Goal: Transaction & Acquisition: Purchase product/service

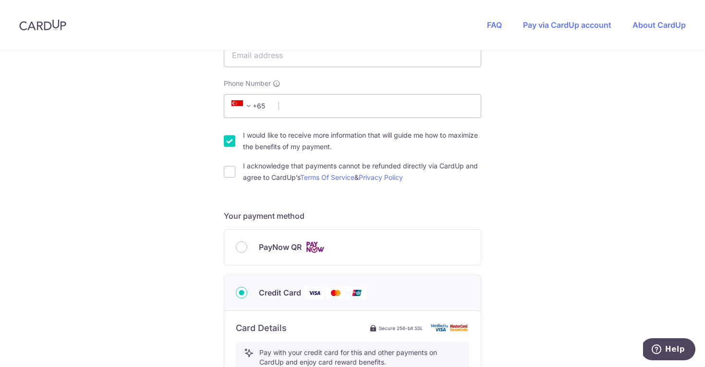
scroll to position [264, 0]
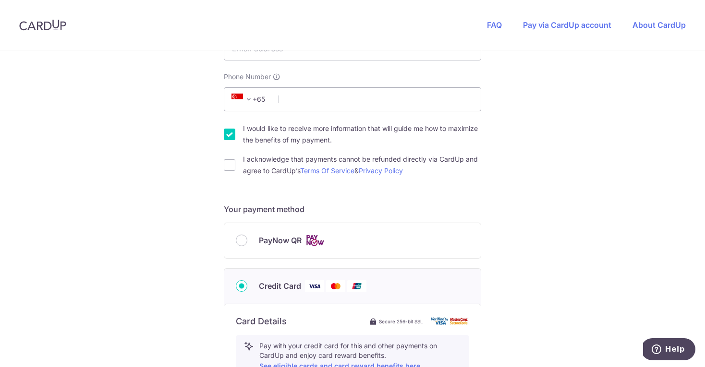
click at [259, 233] on div "PayNow QR" at bounding box center [352, 240] width 256 height 35
click at [246, 240] on div "PayNow QR" at bounding box center [352, 241] width 233 height 12
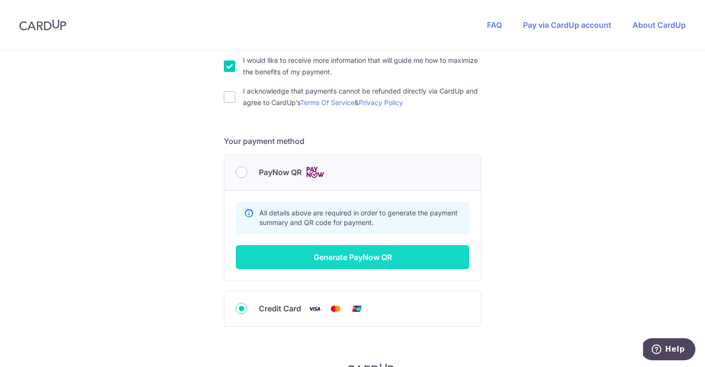
click at [301, 268] on button "Generate PayNow QR" at bounding box center [352, 257] width 233 height 24
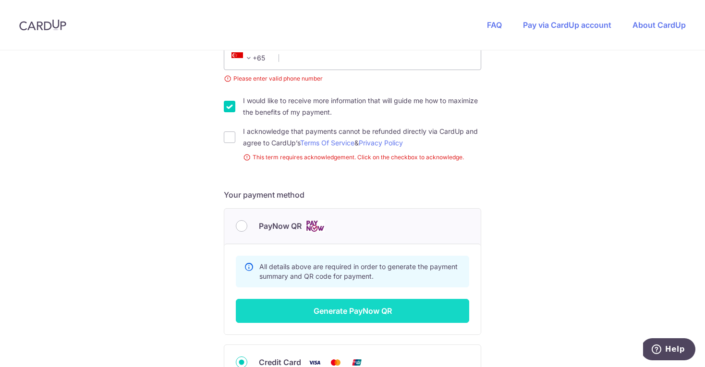
scroll to position [52, 0]
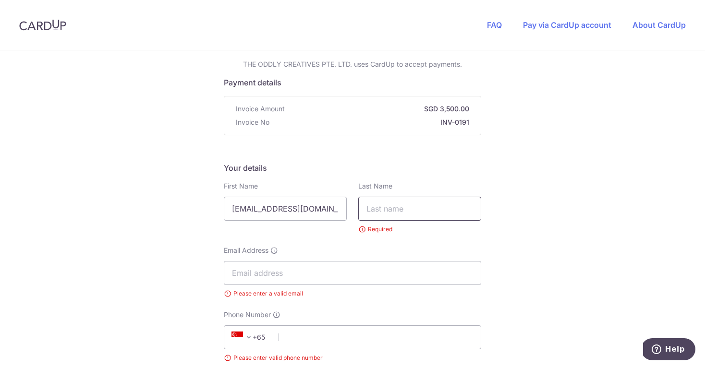
click at [401, 206] on input "text" at bounding box center [419, 209] width 123 height 24
drag, startPoint x: 318, startPoint y: 212, endPoint x: 211, endPoint y: 213, distance: 107.1
type input "[PERSON_NAME]"
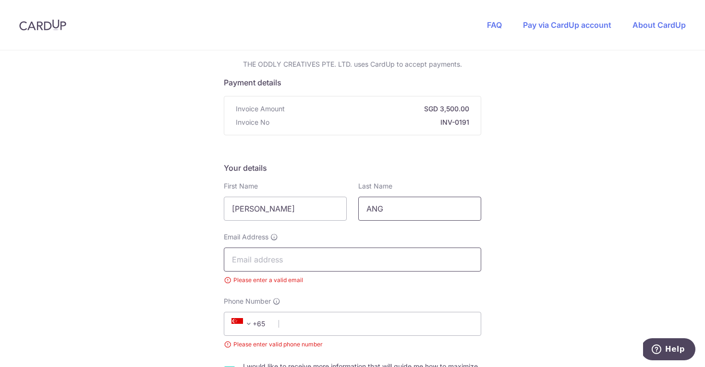
type input "ANG"
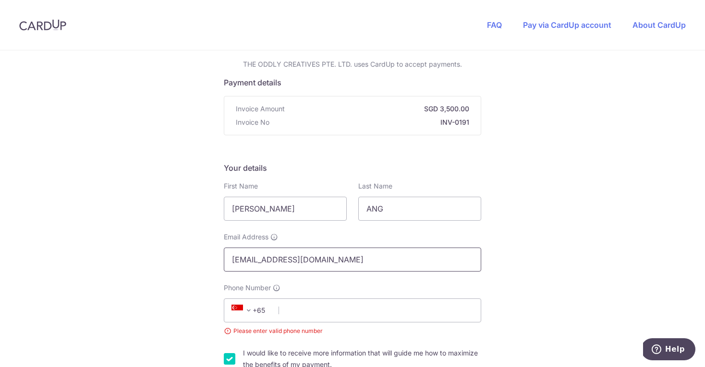
drag, startPoint x: 302, startPoint y: 263, endPoint x: 160, endPoint y: 248, distance: 142.5
click at [159, 254] on div "You are paying THE ODDLY CREATIVES PTE. LTD. THE ODDLY CREATIVES PTE. LTD. uses…" at bounding box center [352, 362] width 705 height 729
type input "[EMAIL_ADDRESS][DOMAIN_NAME]"
click at [45, 239] on div "You are paying THE ODDLY CREATIVES PTE. LTD. THE ODDLY CREATIVES PTE. LTD. uses…" at bounding box center [352, 362] width 705 height 729
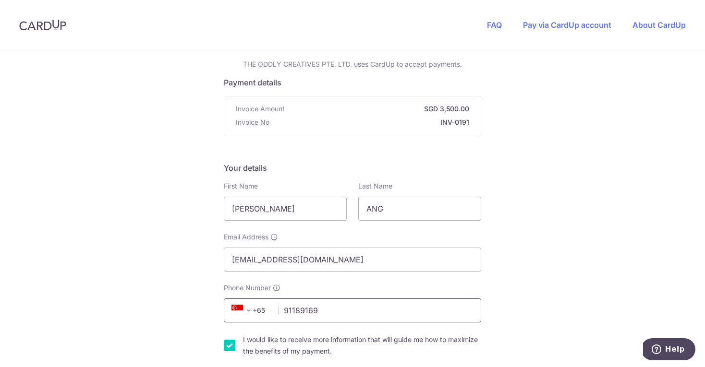
type input "91189169"
click at [158, 296] on div "You are paying THE ODDLY CREATIVES PTE. LTD. THE ODDLY CREATIVES PTE. LTD. uses…" at bounding box center [352, 355] width 705 height 715
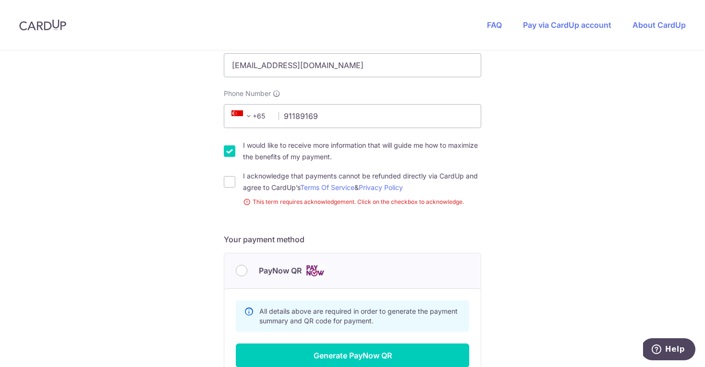
scroll to position [247, 0]
click at [227, 150] on input "I would like to receive more information that will guide me how to maximize the…" at bounding box center [230, 151] width 12 height 12
checkbox input "false"
click at [227, 175] on div "I acknowledge that payments cannot be refunded directly via CardUp and agree to…" at bounding box center [352, 181] width 257 height 23
click at [224, 181] on input "I acknowledge that payments cannot be refunded directly via CardUp and agree to…" at bounding box center [230, 182] width 12 height 12
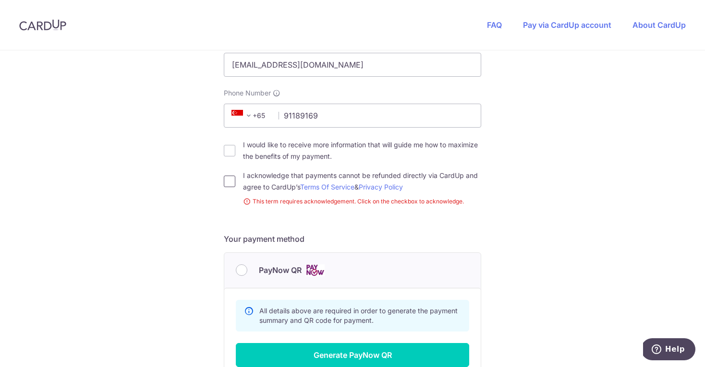
checkbox input "true"
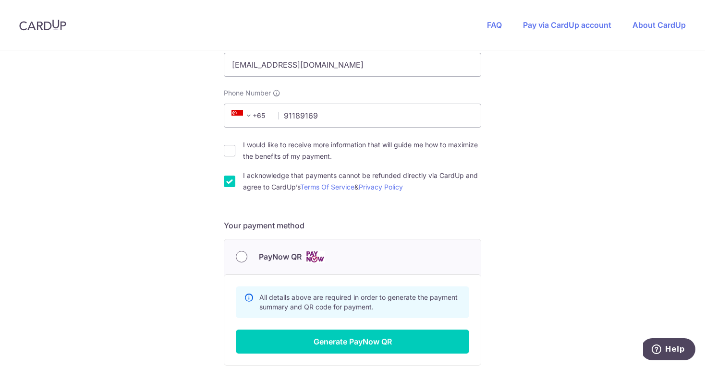
click at [242, 258] on input "PayNow QR" at bounding box center [242, 257] width 12 height 12
radio input "true"
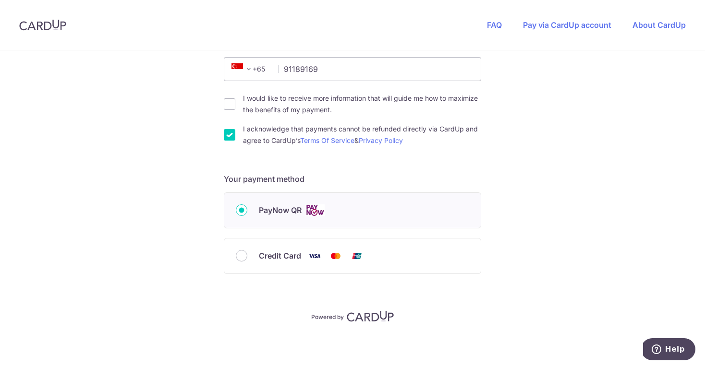
scroll to position [294, 0]
click at [244, 260] on input "Credit Card" at bounding box center [242, 256] width 12 height 12
radio input "true"
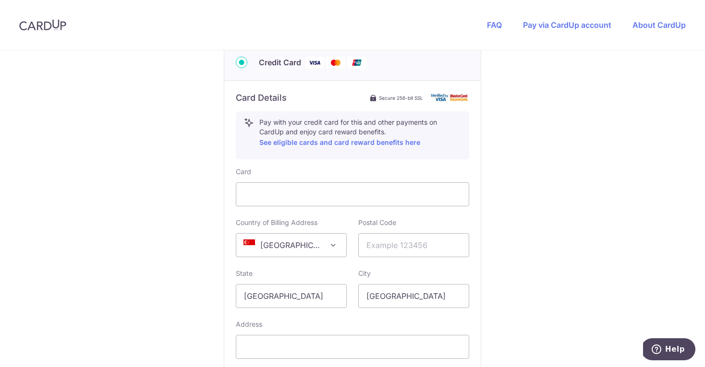
scroll to position [490, 0]
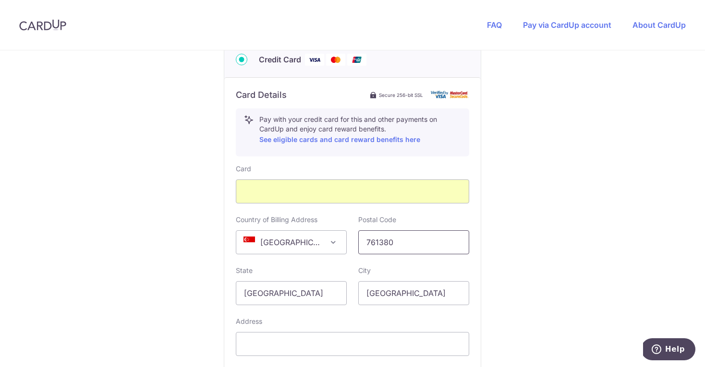
type input "761380"
click at [543, 269] on div "You are paying THE ODDLY CREATIVES PTE. LTD. THE ODDLY CREATIVES PTE. LTD. uses…" at bounding box center [352, 28] width 705 height 937
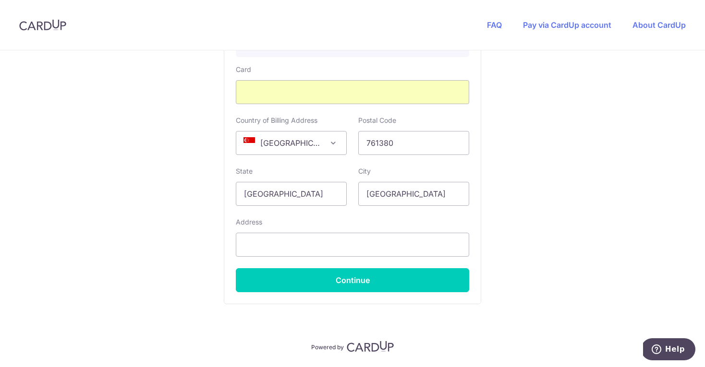
scroll to position [593, 0]
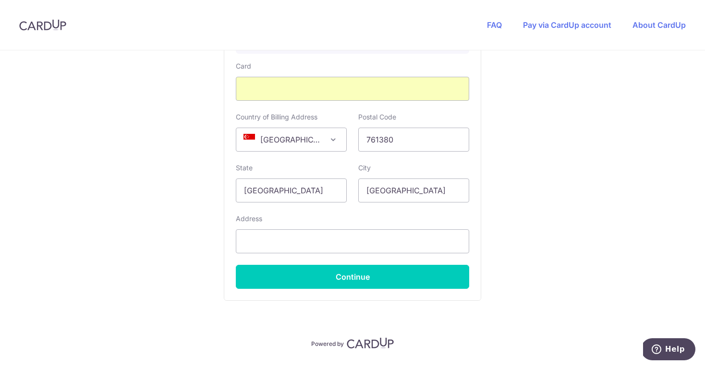
click at [418, 155] on div "Card Country of Billing Address [GEOGRAPHIC_DATA] [GEOGRAPHIC_DATA] [GEOGRAPHIC…" at bounding box center [352, 175] width 233 height 228
click at [408, 148] on input "761380" at bounding box center [413, 140] width 111 height 24
click button "Generate PayNow QR" at bounding box center [0, 0] width 0 height 0
click at [321, 244] on input "text" at bounding box center [352, 242] width 233 height 24
type input "[STREET_ADDRESS]"
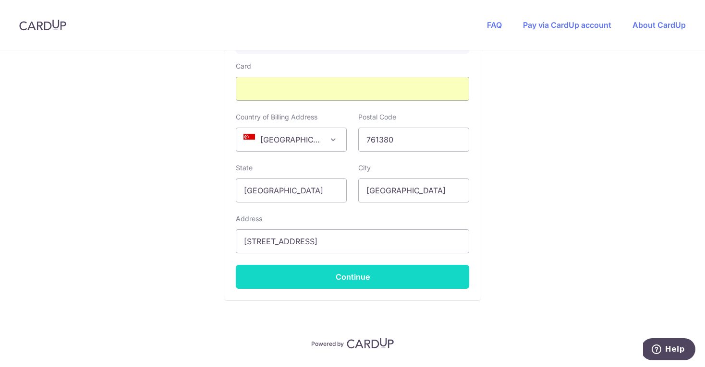
click at [344, 276] on button "Continue" at bounding box center [352, 277] width 233 height 24
type input "**** 9911"
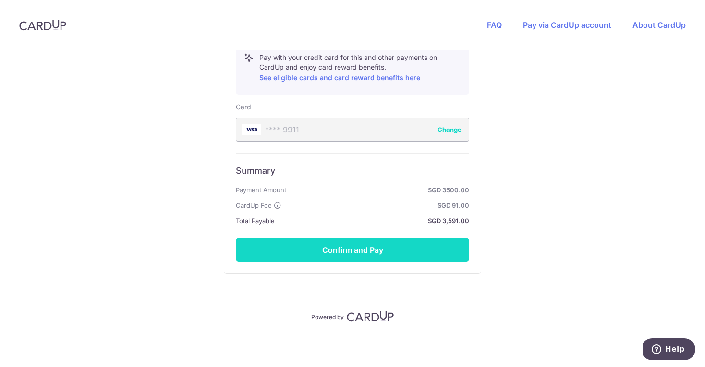
scroll to position [552, 0]
click at [350, 245] on button "Confirm and Pay" at bounding box center [352, 250] width 233 height 24
